Goal: Transaction & Acquisition: Purchase product/service

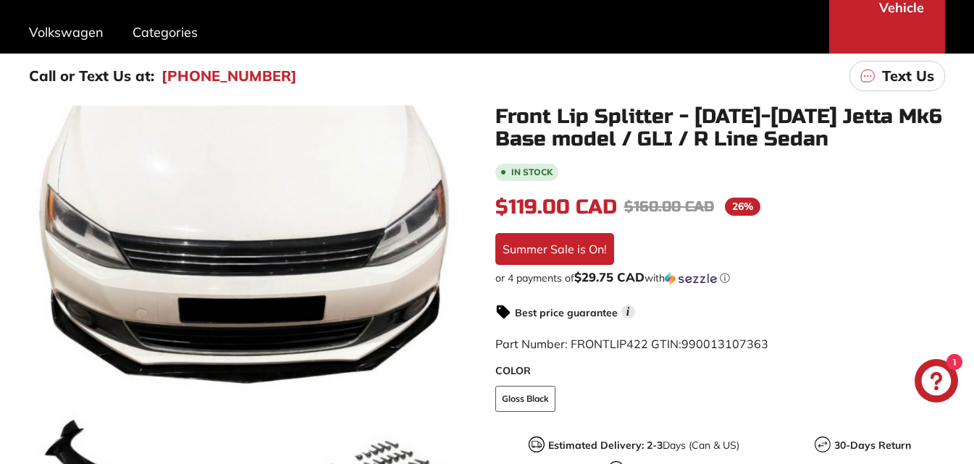
scroll to position [217, 0]
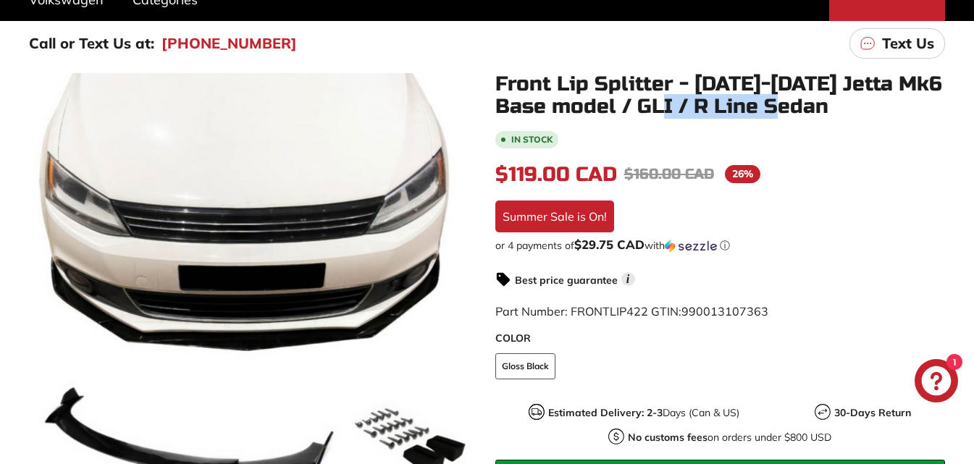
drag, startPoint x: 692, startPoint y: 105, endPoint x: 852, endPoint y: 106, distance: 160.0
click at [852, 106] on h1 "Front Lip Splitter - [DATE]-[DATE] Jetta Mk6 Base model / GLI / R Line Sedan" at bounding box center [720, 95] width 450 height 45
click at [854, 106] on h1 "Front Lip Splitter - [DATE]-[DATE] Jetta Mk6 Base model / GLI / R Line Sedan" at bounding box center [720, 95] width 450 height 45
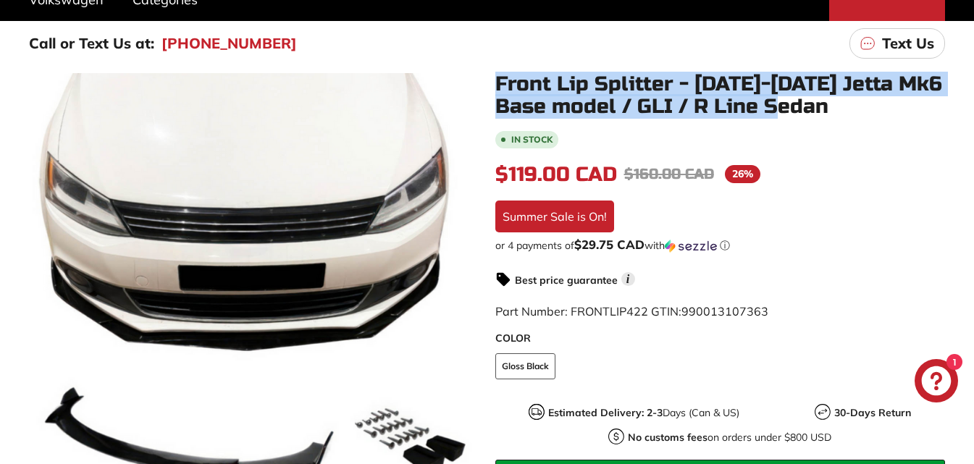
drag, startPoint x: 838, startPoint y: 106, endPoint x: 482, endPoint y: 83, distance: 357.1
click at [482, 83] on div "Front Lip Splitter - [DATE]-[DATE] Jetta Mk6 Base model / GLI / R Line Sedan In…" at bounding box center [712, 369] width 466 height 592
click at [877, 95] on h1 "Front Lip Splitter - [DATE]-[DATE] Jetta Mk6 Base model / GLI / R Line Sedan" at bounding box center [720, 95] width 450 height 45
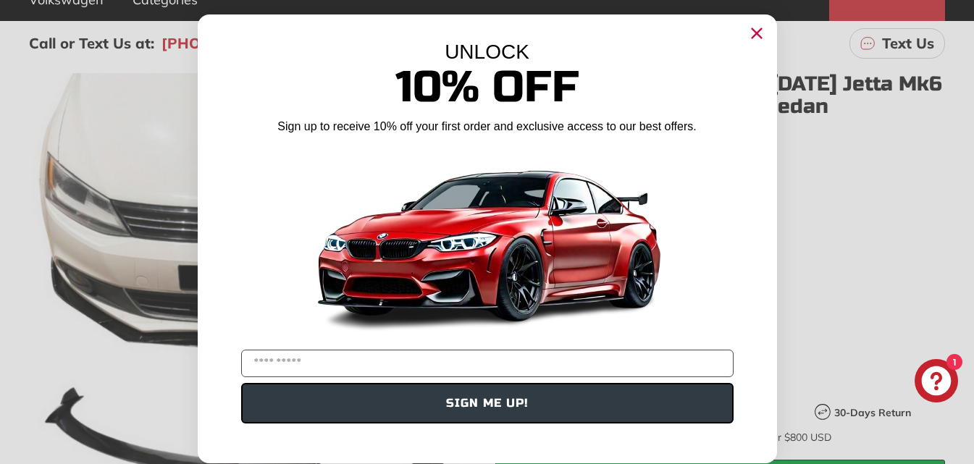
scroll to position [362, 0]
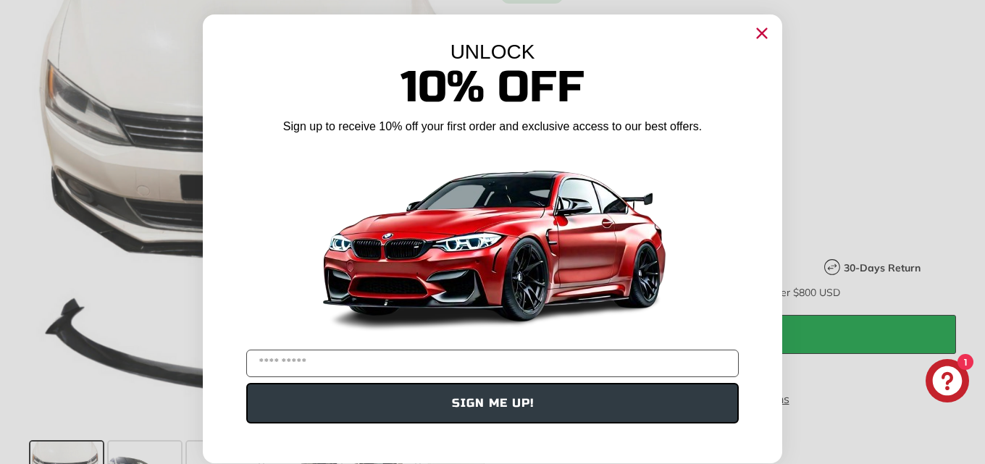
click at [761, 35] on circle "Close dialog" at bounding box center [762, 33] width 22 height 22
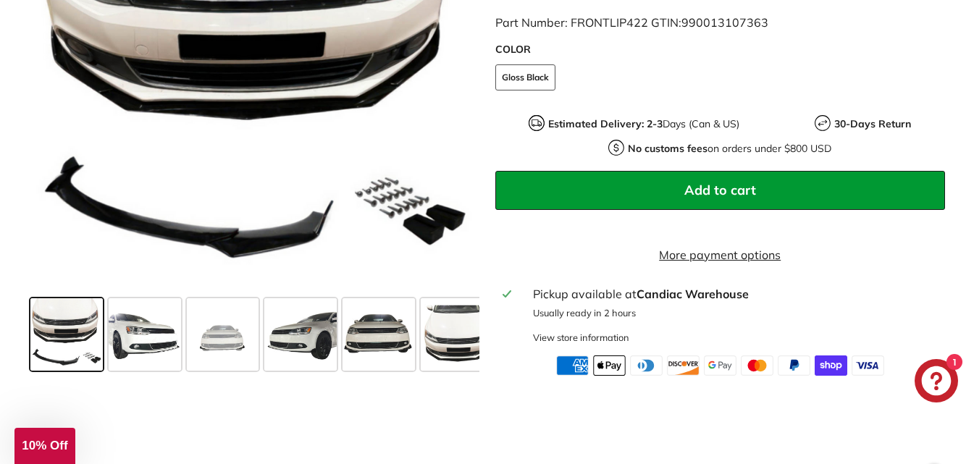
scroll to position [507, 0]
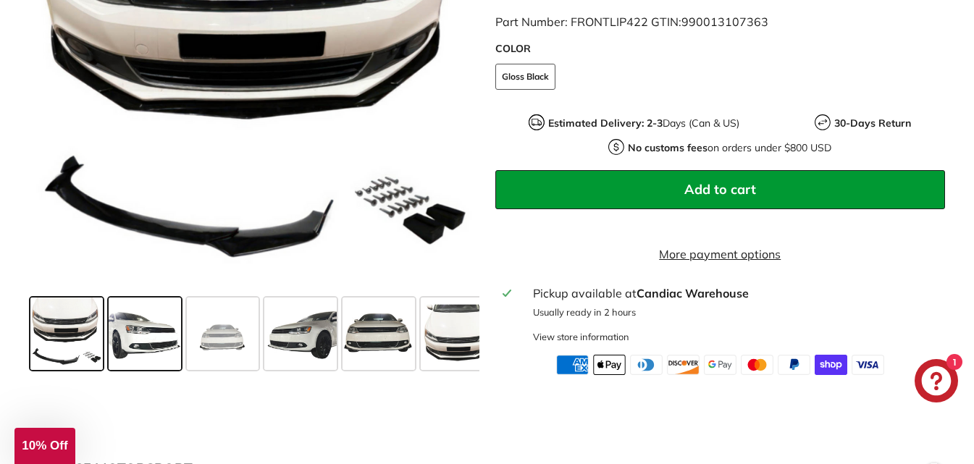
click at [134, 348] on span at bounding box center [145, 333] width 72 height 72
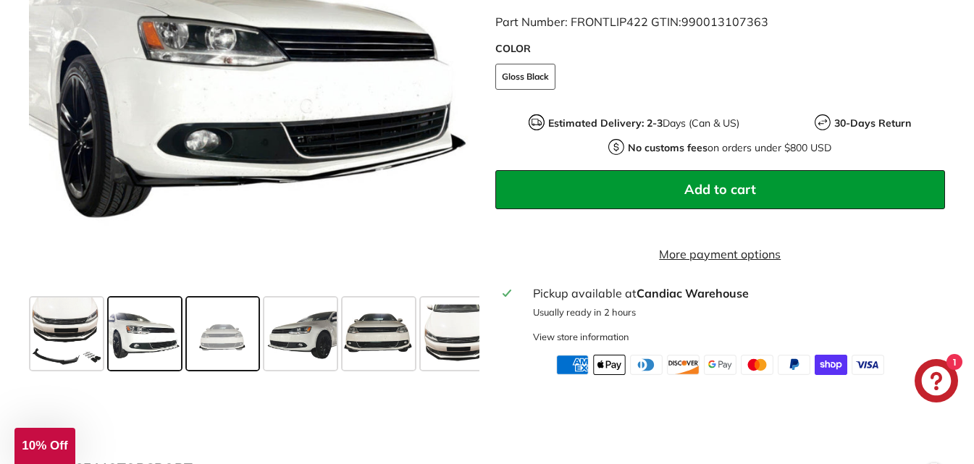
click at [226, 353] on span at bounding box center [223, 333] width 72 height 72
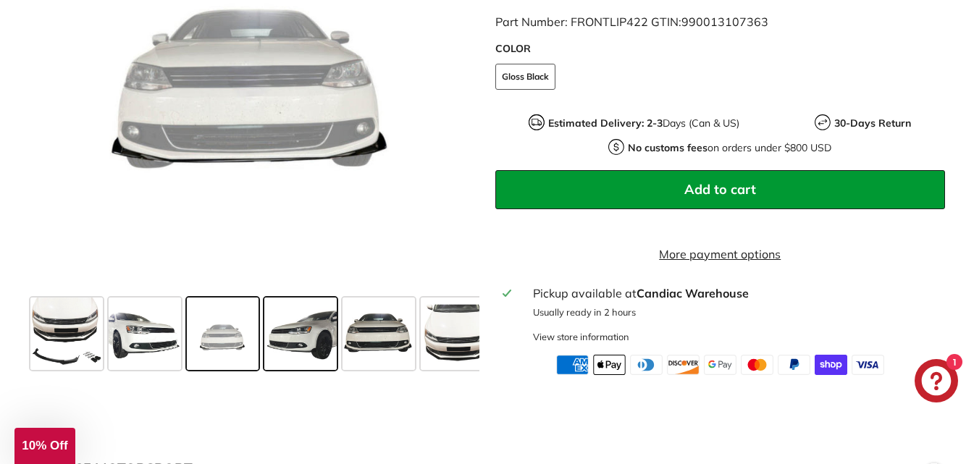
click at [275, 359] on span at bounding box center [300, 333] width 72 height 72
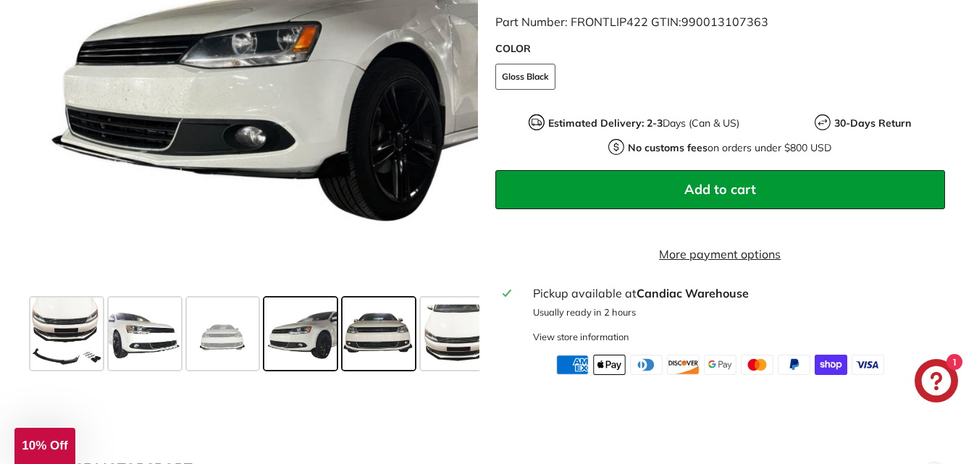
click at [371, 362] on span at bounding box center [378, 333] width 72 height 72
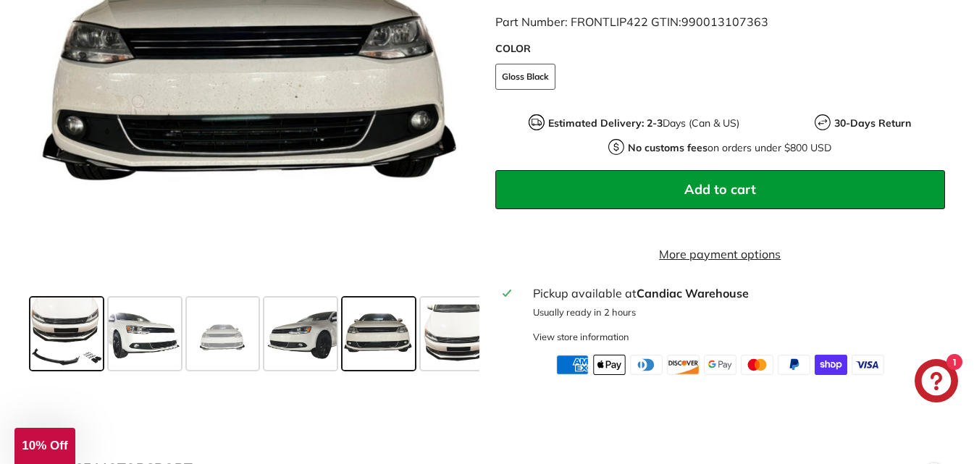
click at [67, 355] on span at bounding box center [66, 333] width 72 height 72
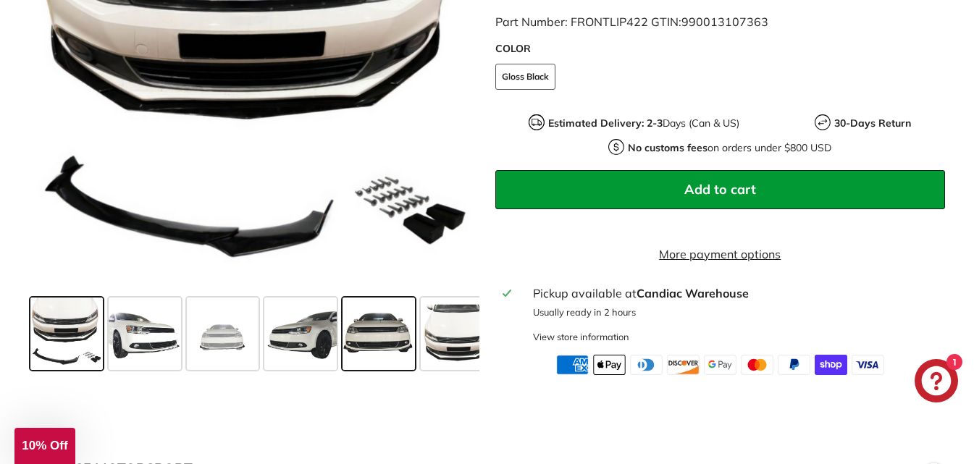
click at [402, 356] on span at bounding box center [378, 333] width 72 height 72
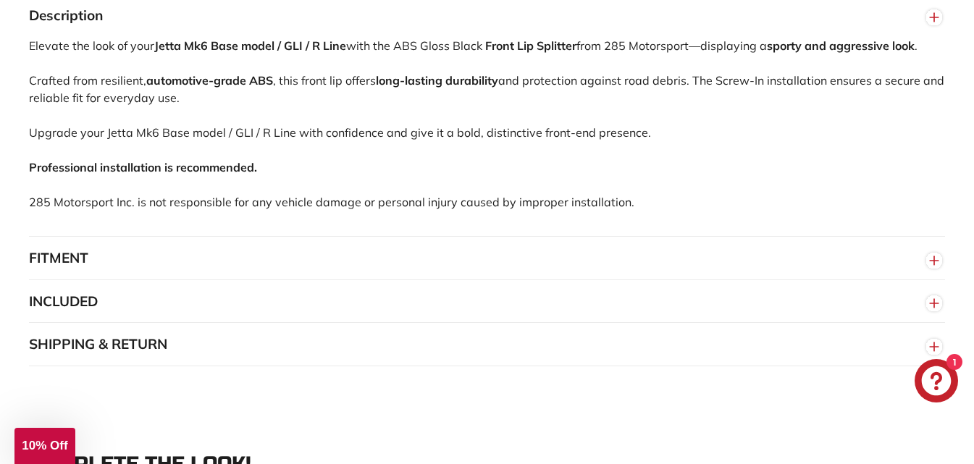
scroll to position [1086, 0]
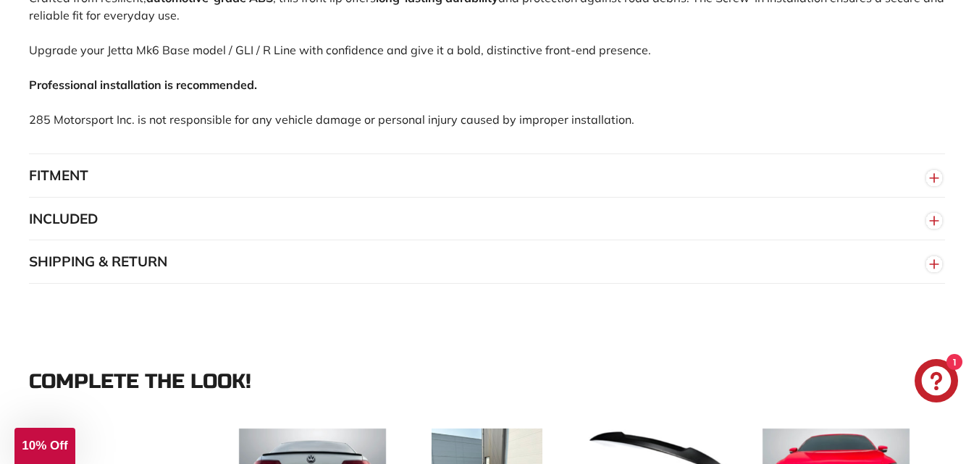
click at [125, 183] on button "FITMENT" at bounding box center [487, 175] width 916 height 43
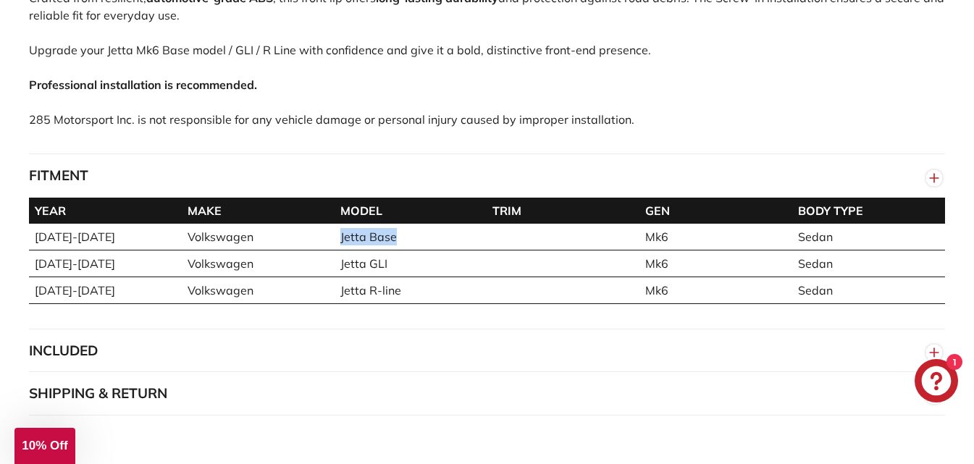
drag, startPoint x: 395, startPoint y: 254, endPoint x: 340, endPoint y: 253, distance: 55.0
click at [340, 251] on td "Jetta Base" at bounding box center [411, 237] width 153 height 27
click at [405, 249] on td "Jetta Base" at bounding box center [411, 237] width 153 height 27
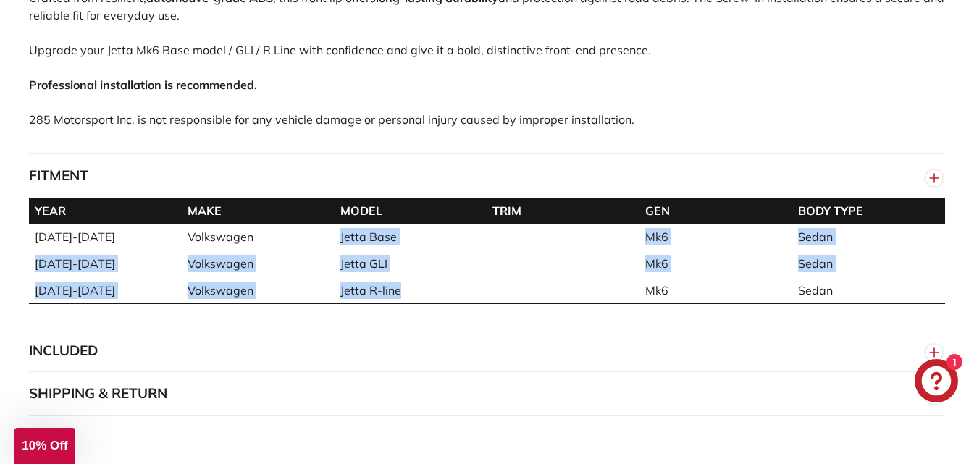
drag, startPoint x: 400, startPoint y: 298, endPoint x: 331, endPoint y: 256, distance: 80.2
click at [331, 256] on tbody "[DATE]-[DATE] Volkswagen Jetta Base Mk6 Sedan [DATE]-[DATE] Volkswagen Jetta GL…" at bounding box center [487, 264] width 916 height 80
click at [429, 251] on td "Jetta Base" at bounding box center [411, 237] width 153 height 27
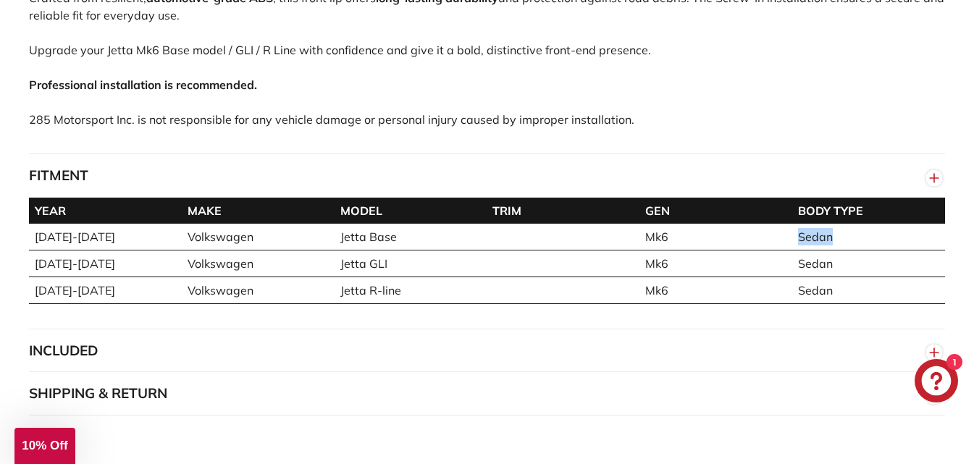
drag, startPoint x: 841, startPoint y: 251, endPoint x: 783, endPoint y: 250, distance: 57.9
click at [783, 250] on tr "[DATE]-[DATE] Volkswagen Jetta Base Mk6 Sedan" at bounding box center [487, 237] width 916 height 27
click at [867, 251] on td "Sedan" at bounding box center [868, 237] width 153 height 27
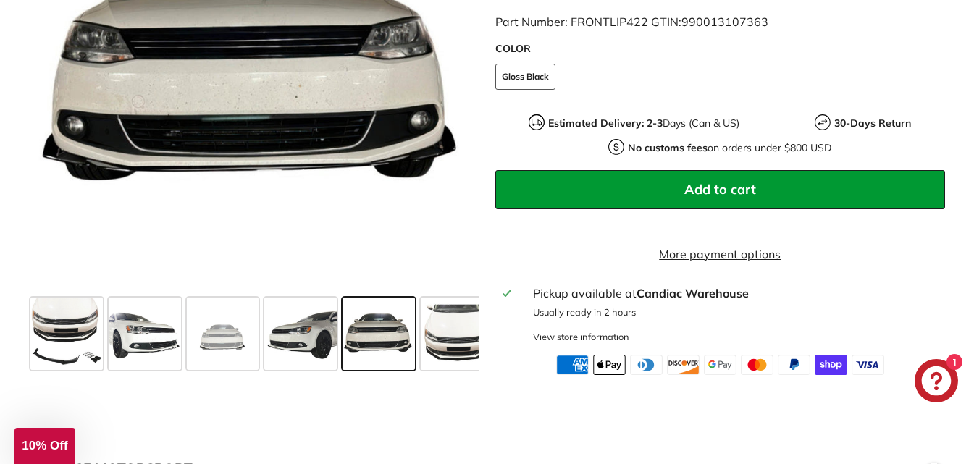
scroll to position [434, 0]
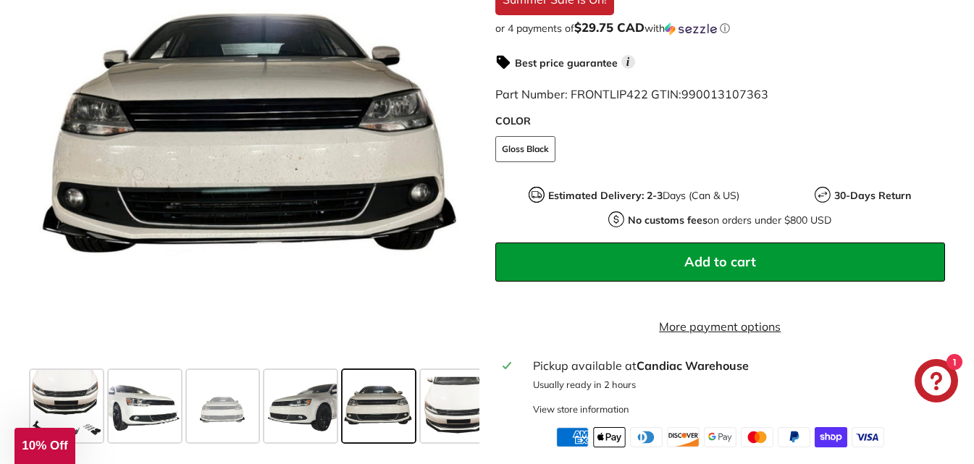
click at [747, 268] on span "Add to cart" at bounding box center [720, 261] width 72 height 17
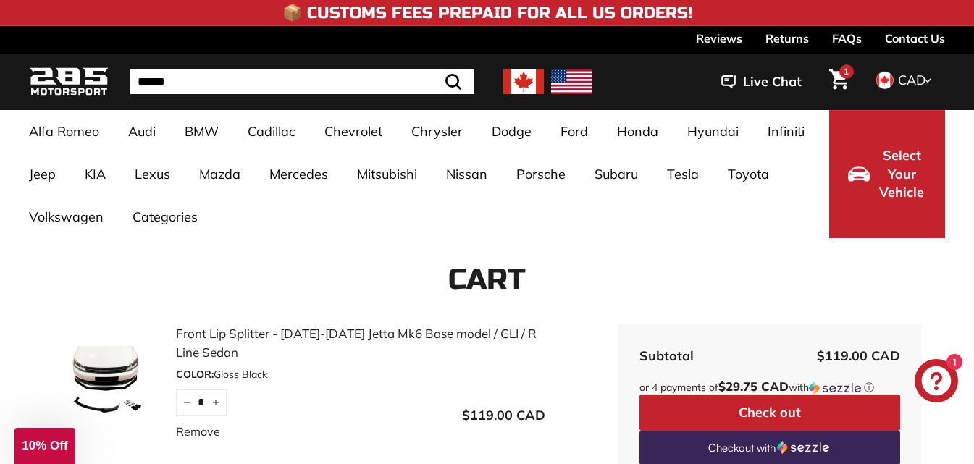
click at [901, 167] on span "Select Your Vehicle" at bounding box center [901, 174] width 49 height 56
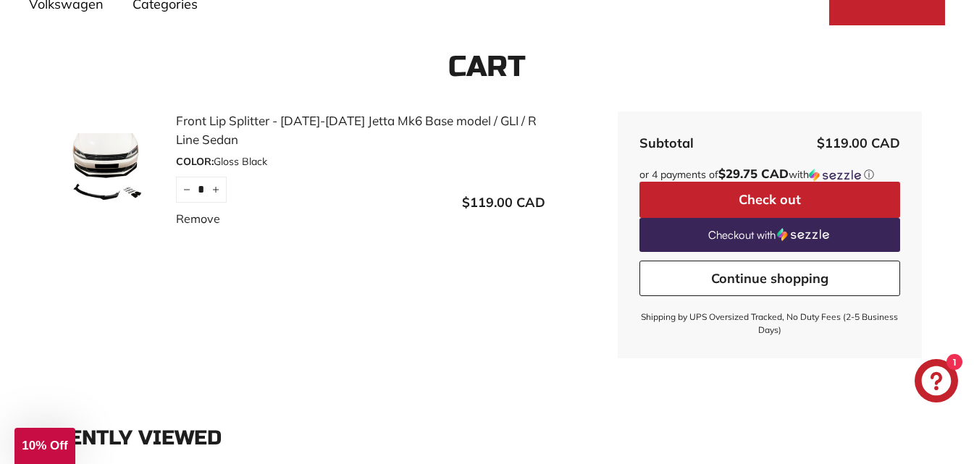
scroll to position [217, 0]
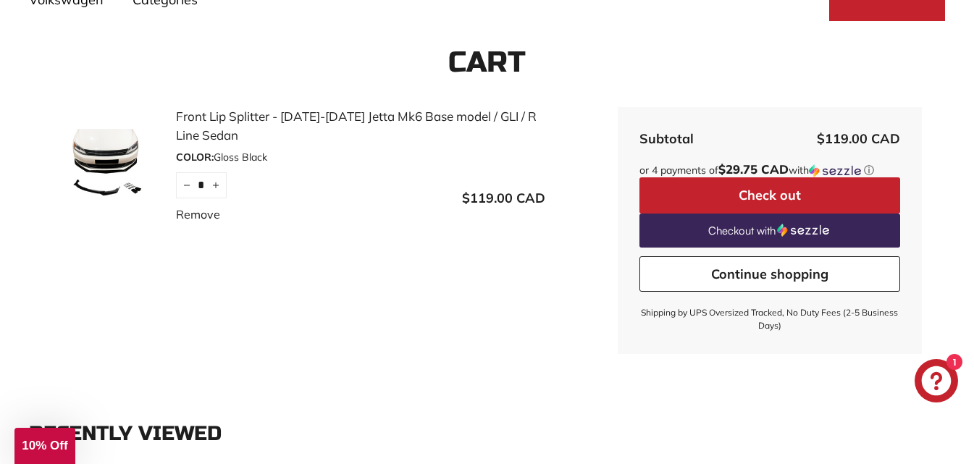
click at [757, 196] on button "Check out" at bounding box center [769, 195] width 261 height 36
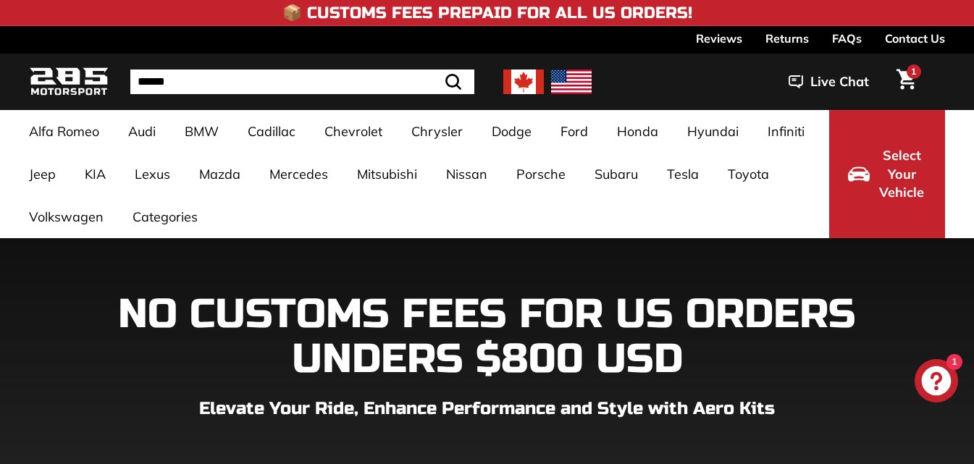
click at [904, 82] on icon "Cart" at bounding box center [906, 79] width 20 height 21
